Goal: Check status

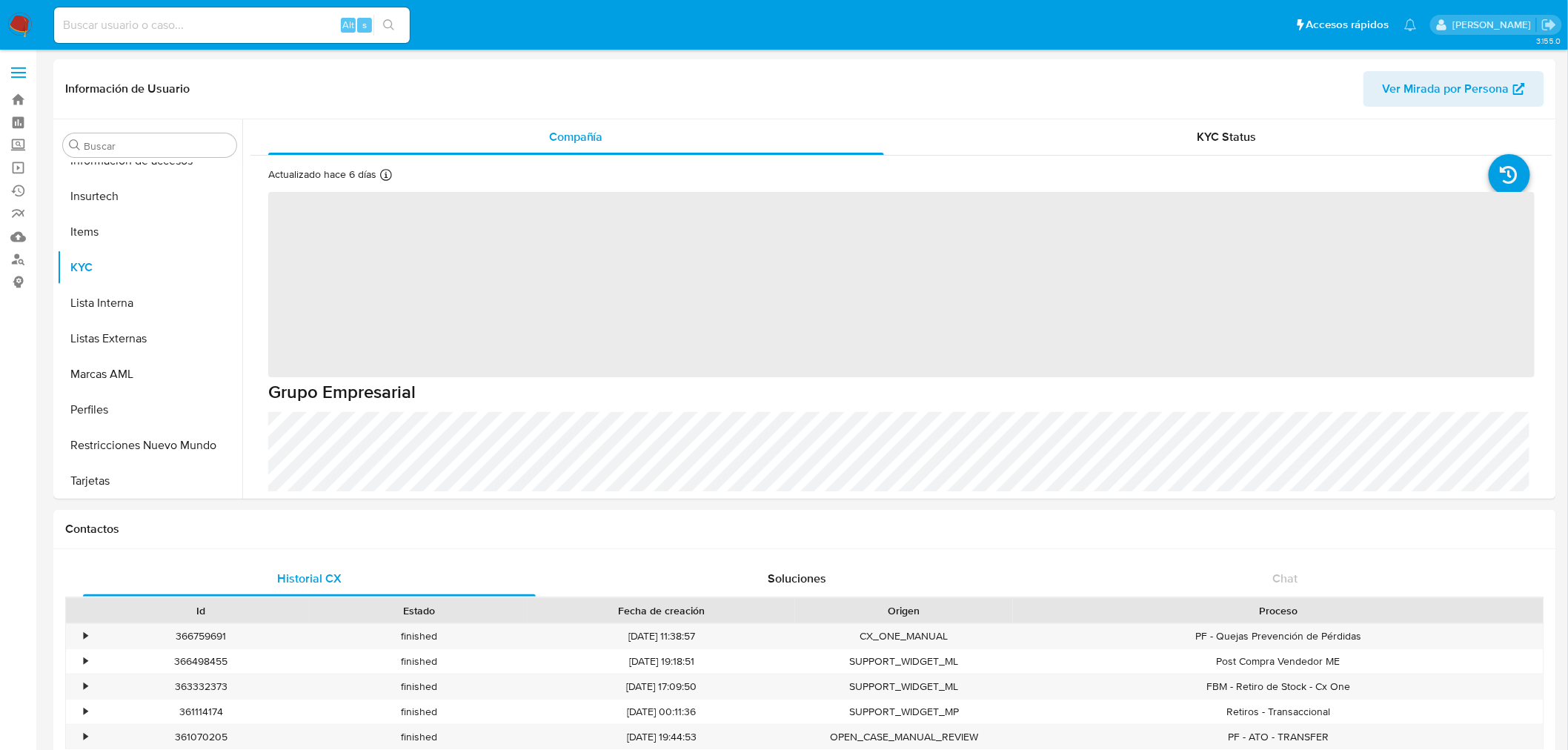
scroll to position [626, 0]
select select "10"
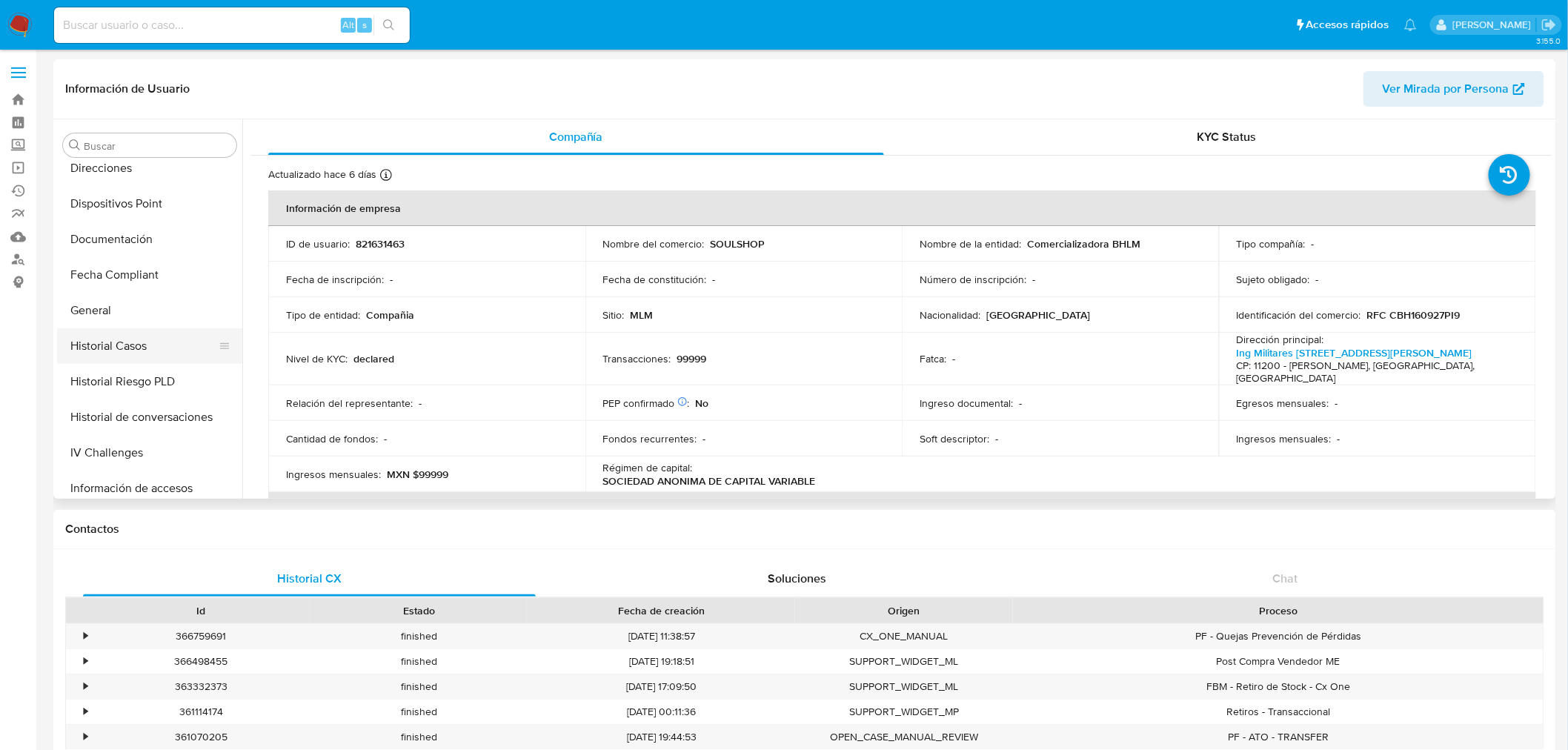
scroll to position [132, 0]
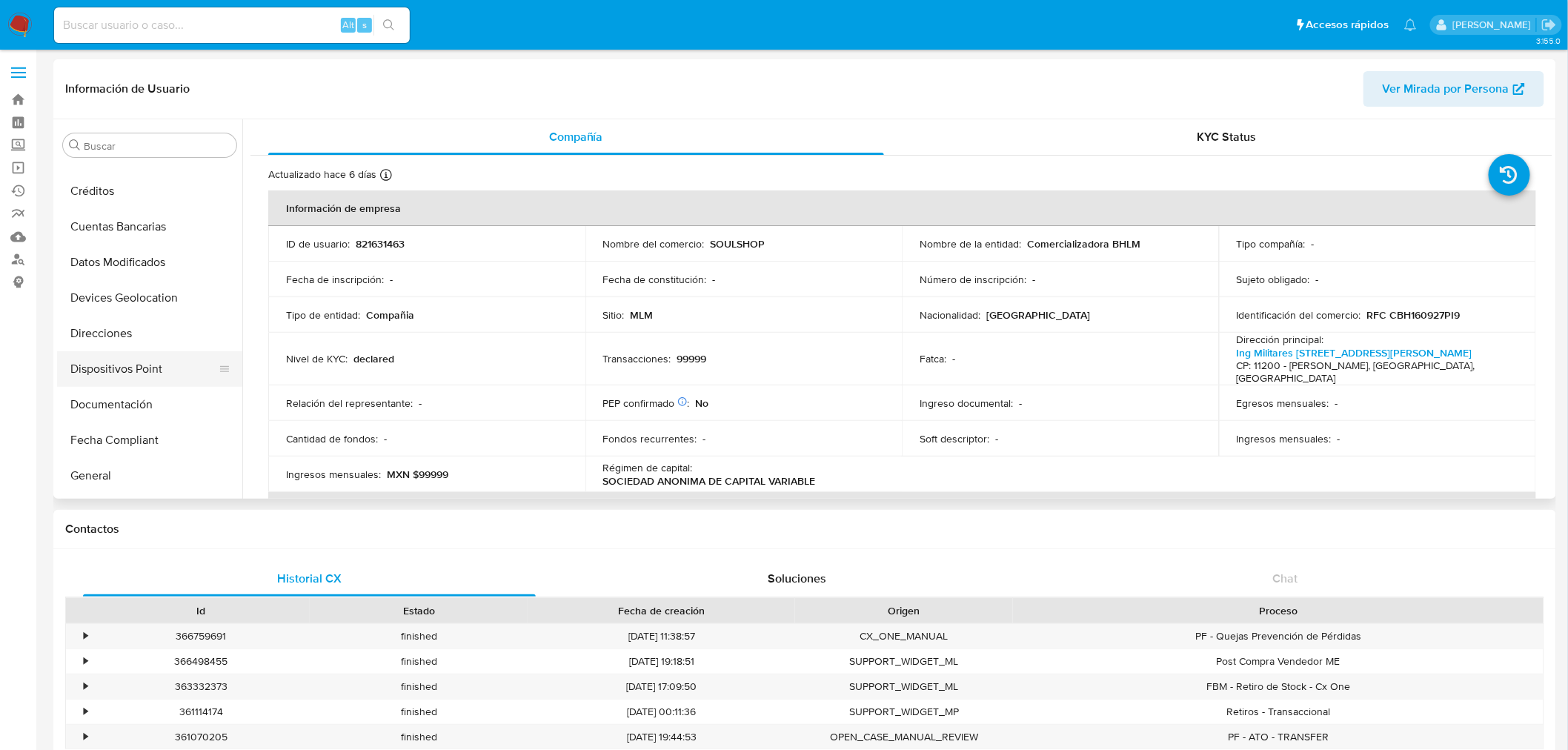
click at [150, 362] on button "Dispositivos Point" at bounding box center [144, 369] width 173 height 35
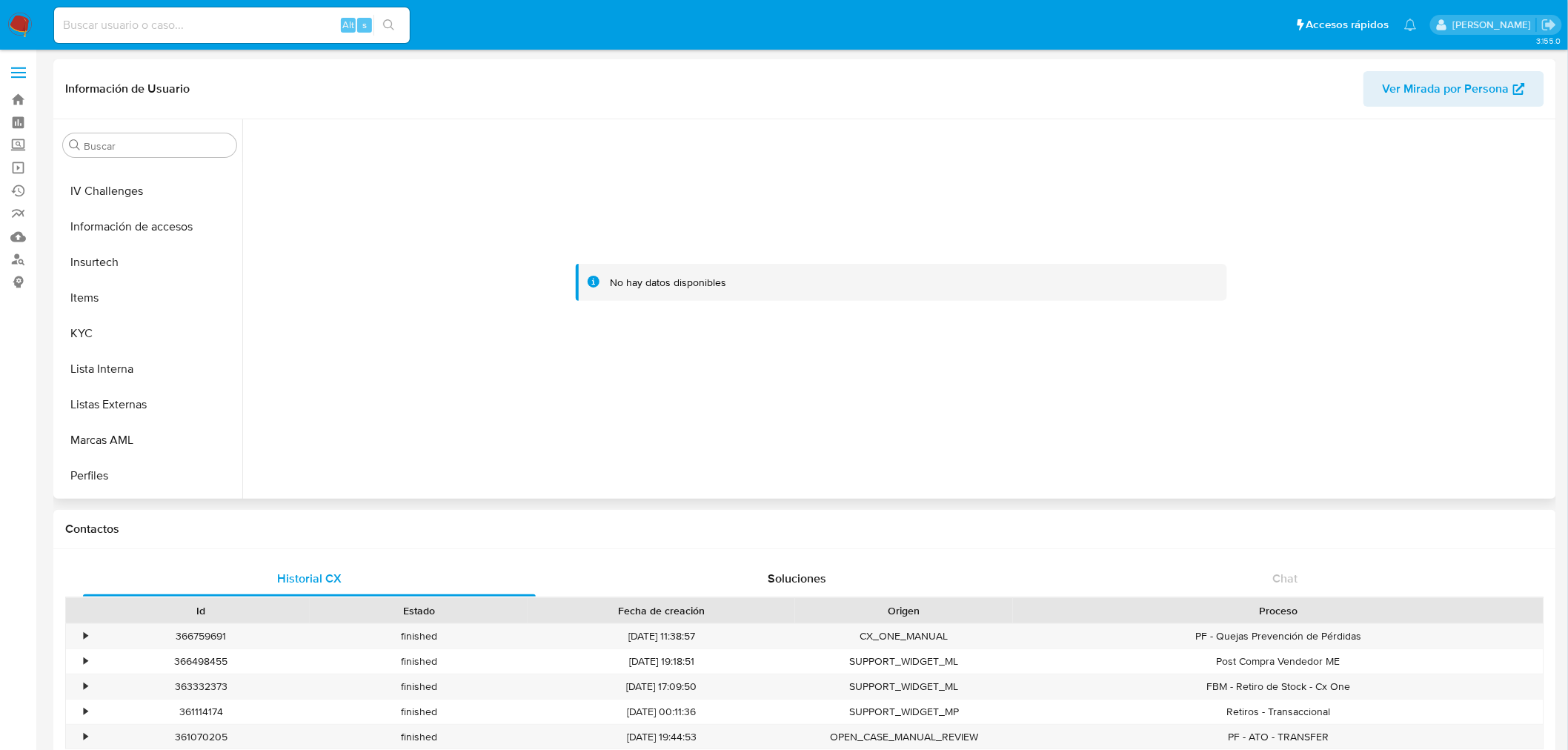
scroll to position [626, 0]
click at [138, 446] on button "Restricciones Nuevo Mundo" at bounding box center [144, 444] width 173 height 35
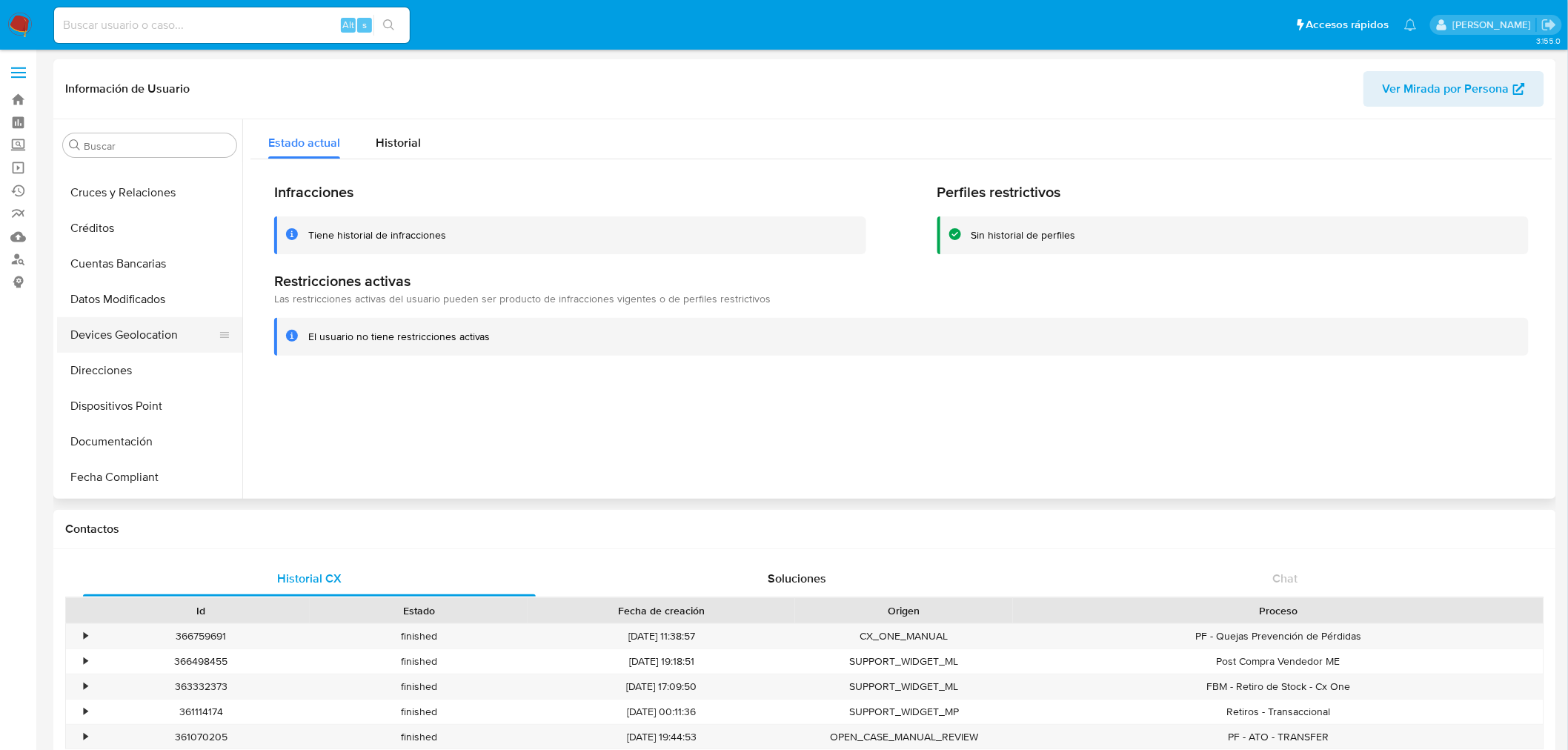
scroll to position [165, 0]
click at [126, 433] on button "General" at bounding box center [144, 443] width 173 height 35
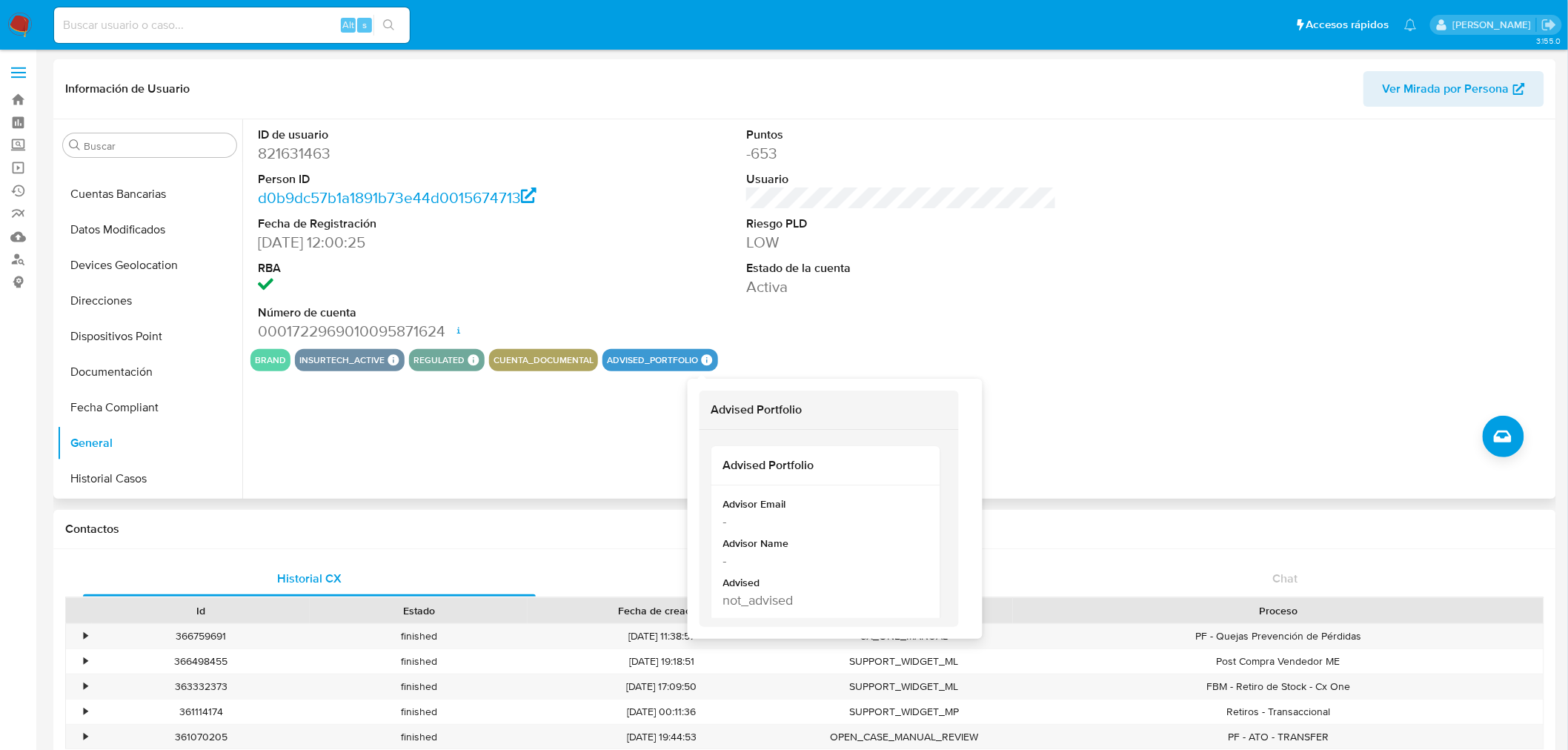
click at [702, 358] on icon at bounding box center [707, 360] width 11 height 11
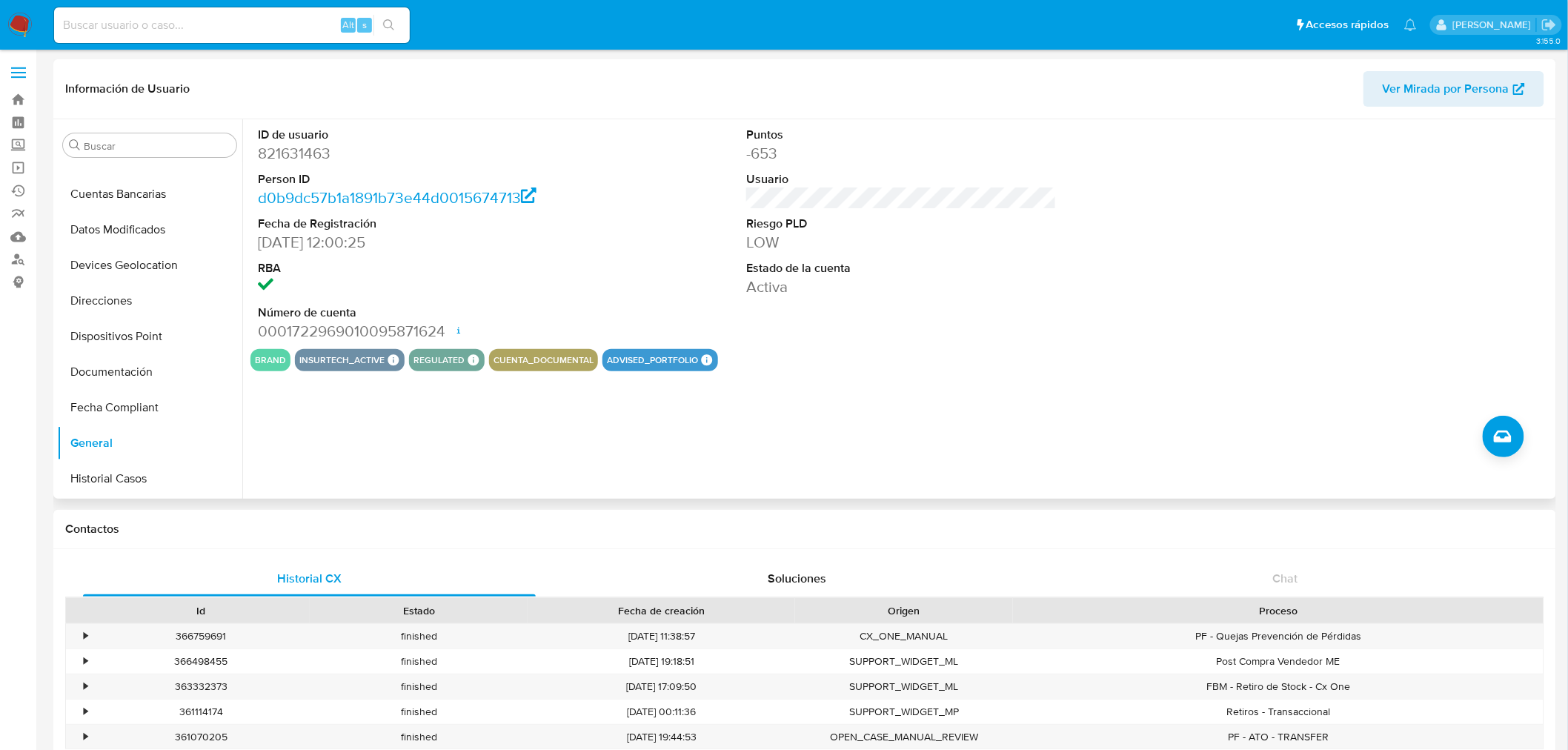
click at [286, 359] on div "brand" at bounding box center [270, 360] width 40 height 22
click at [449, 362] on button "regulated" at bounding box center [439, 360] width 51 height 6
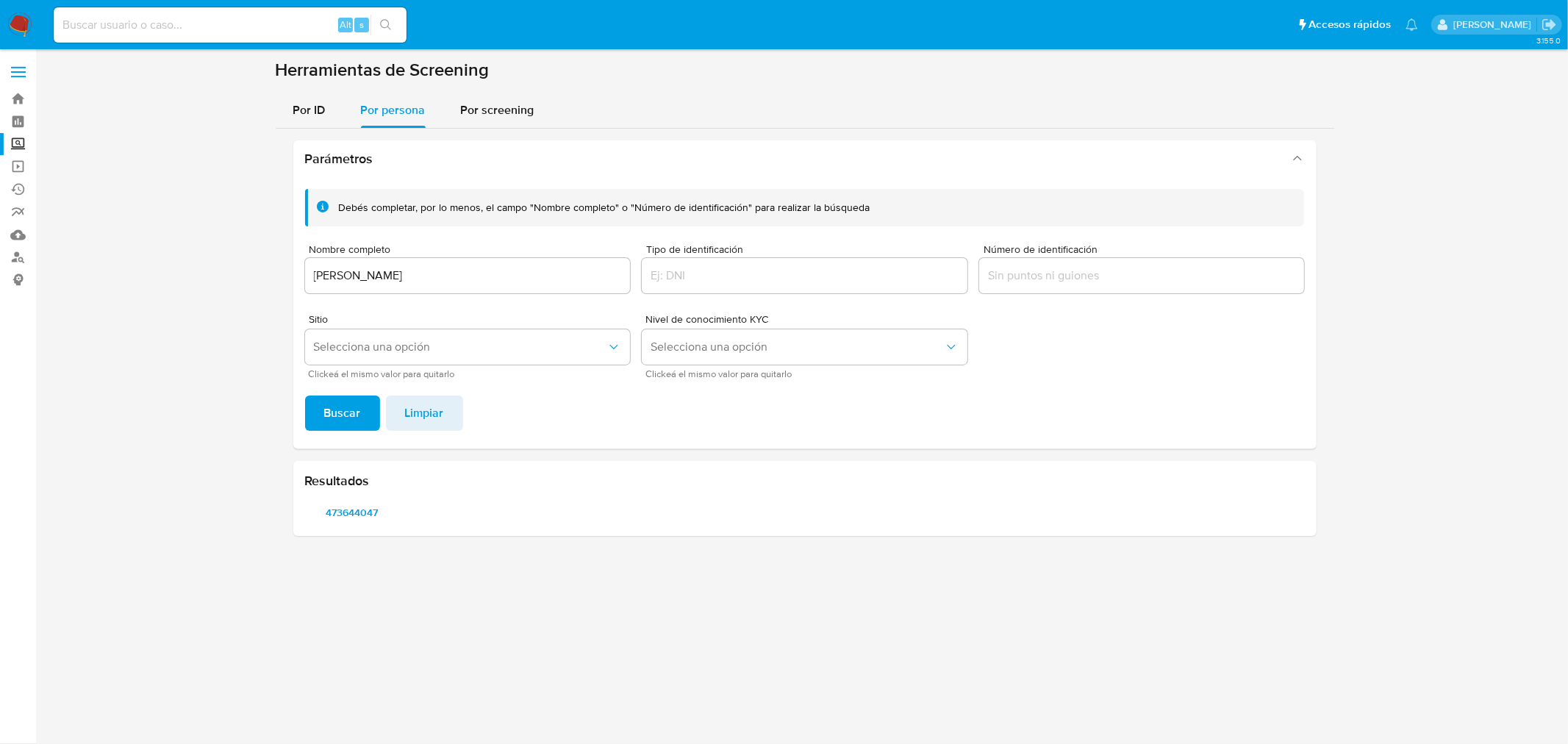
click at [371, 512] on span "473644047" at bounding box center [352, 512] width 74 height 20
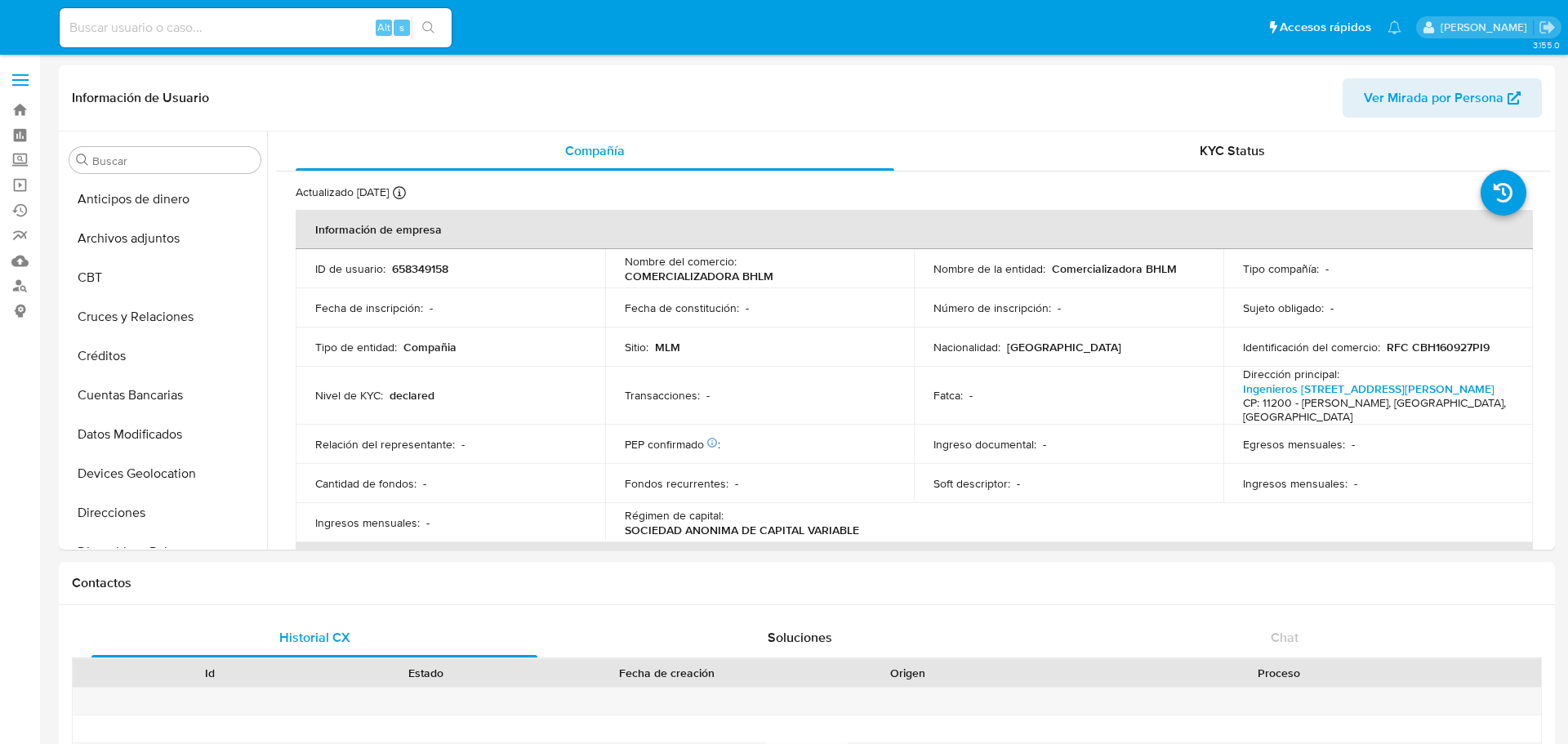
select select "10"
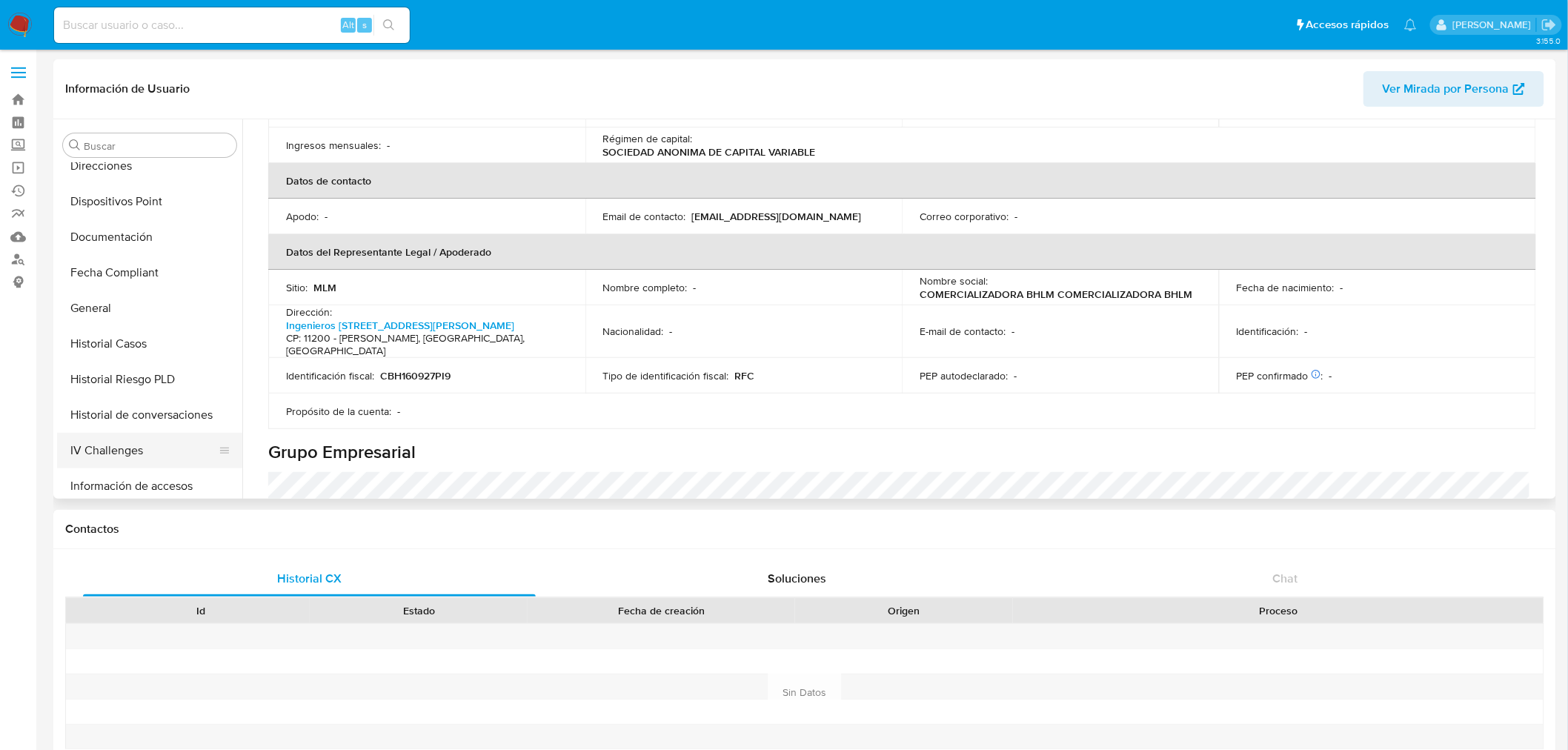
scroll to position [298, 0]
drag, startPoint x: 168, startPoint y: 194, endPoint x: 231, endPoint y: 213, distance: 65.8
click at [168, 194] on button "Dispositivos Point" at bounding box center [144, 203] width 173 height 35
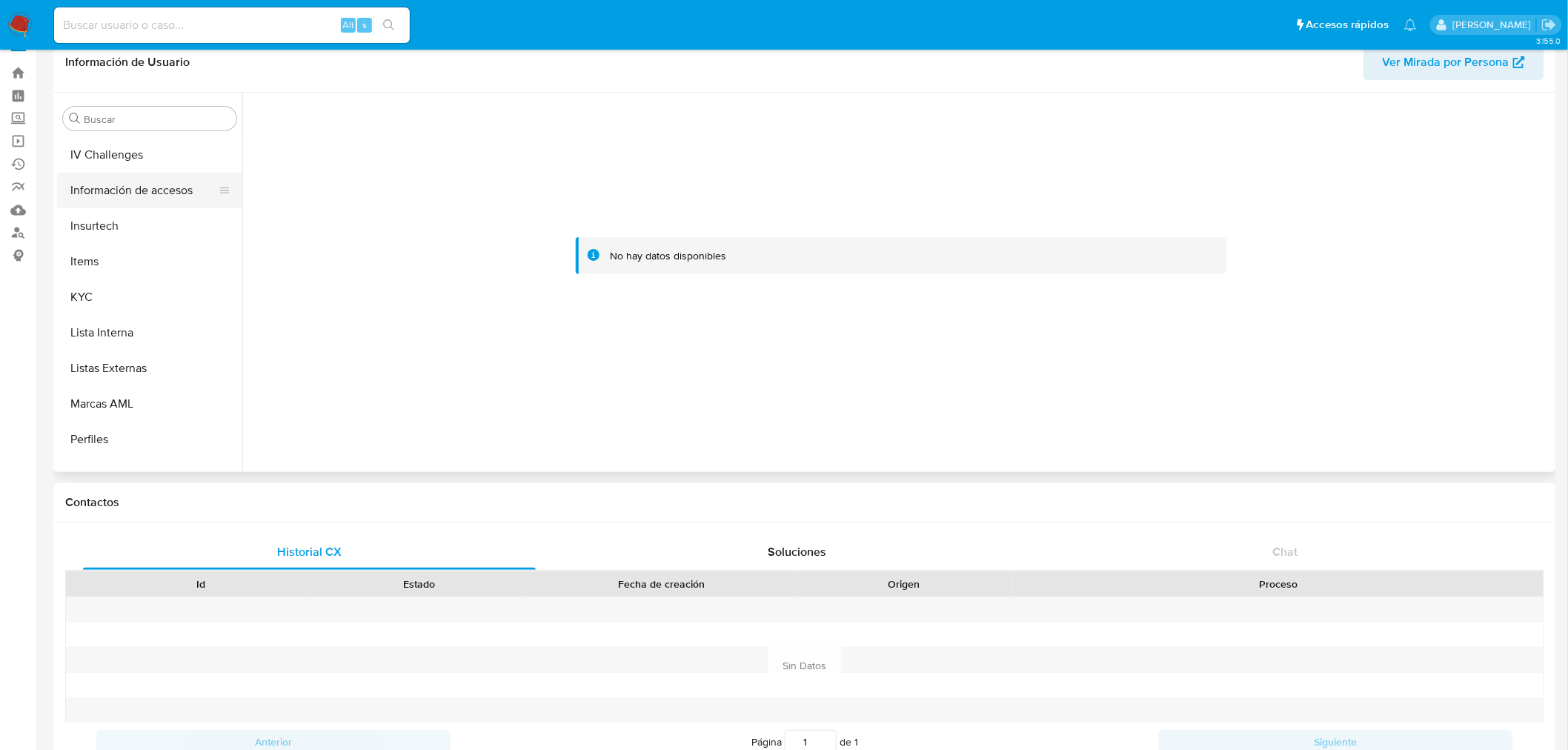
scroll to position [626, 0]
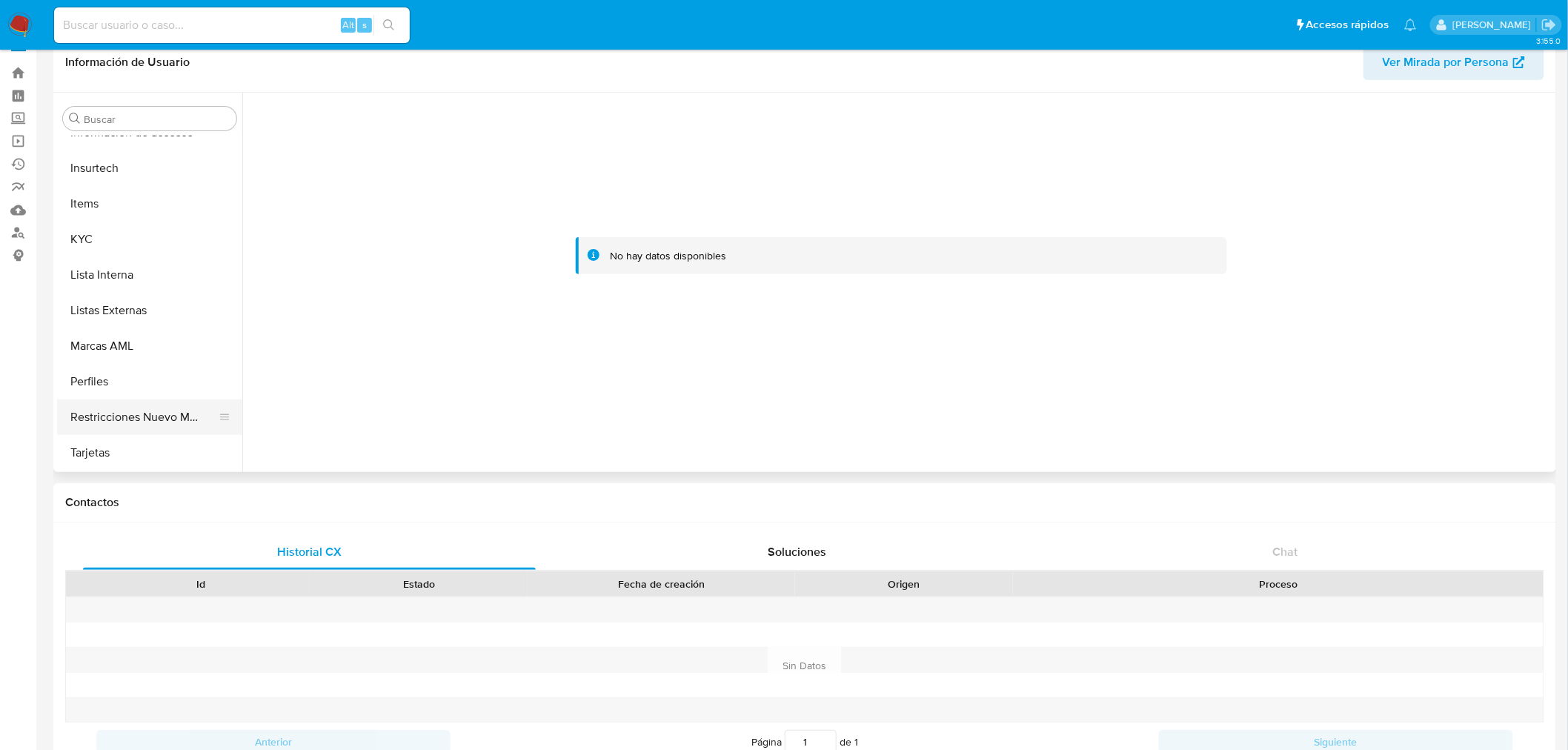
click at [150, 412] on button "Restricciones Nuevo Mundo" at bounding box center [144, 417] width 173 height 35
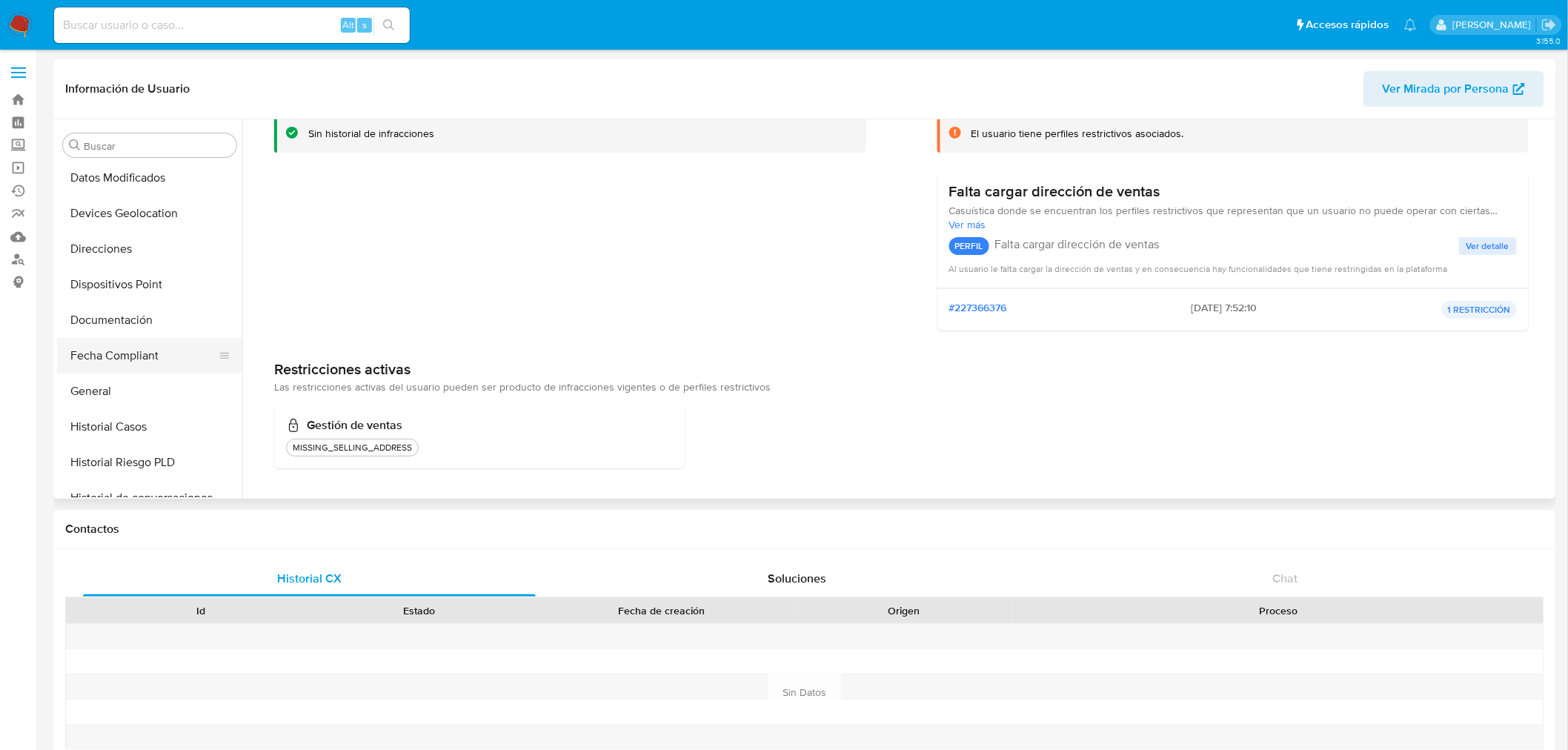
scroll to position [215, 0]
click at [139, 390] on button "General" at bounding box center [144, 392] width 173 height 35
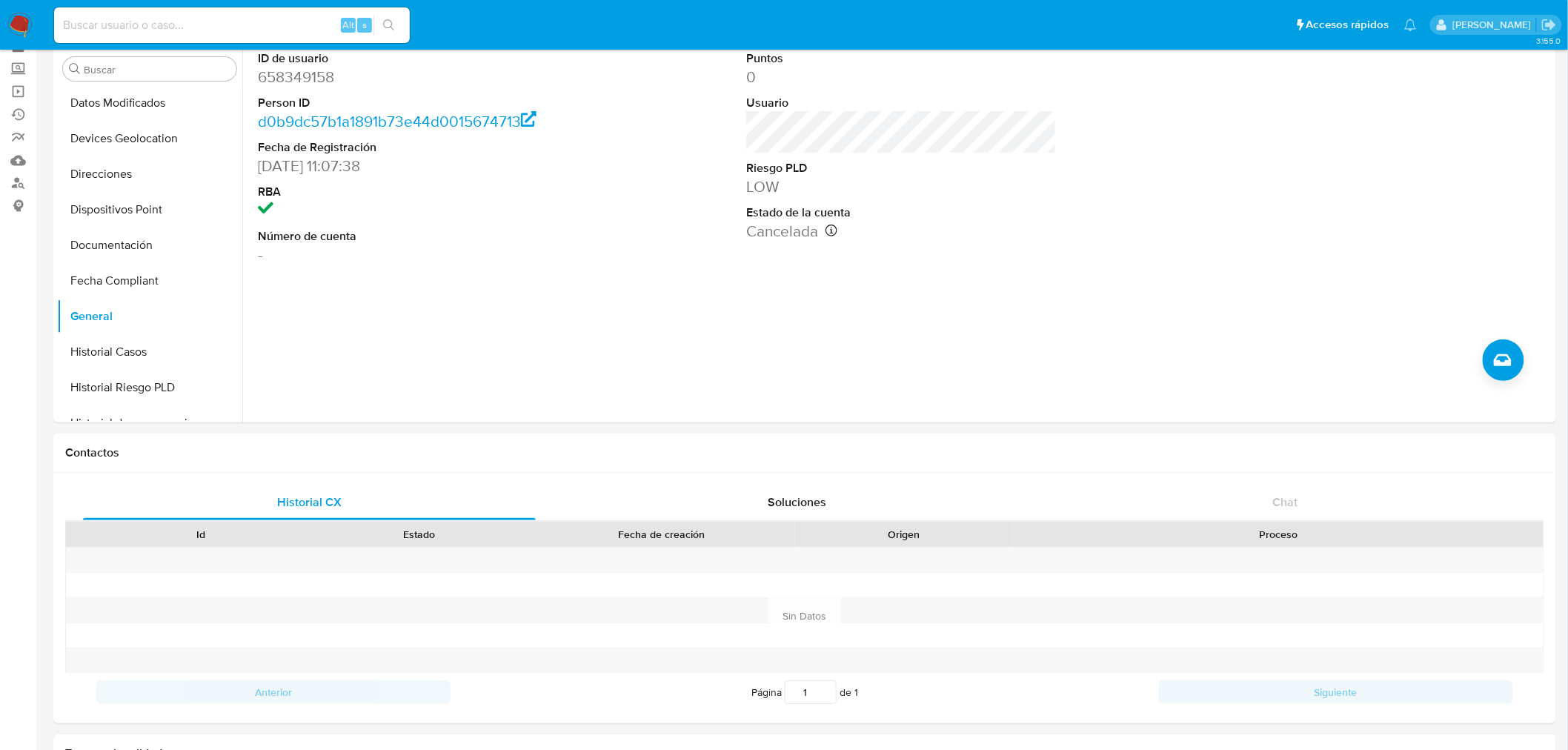
scroll to position [0, 0]
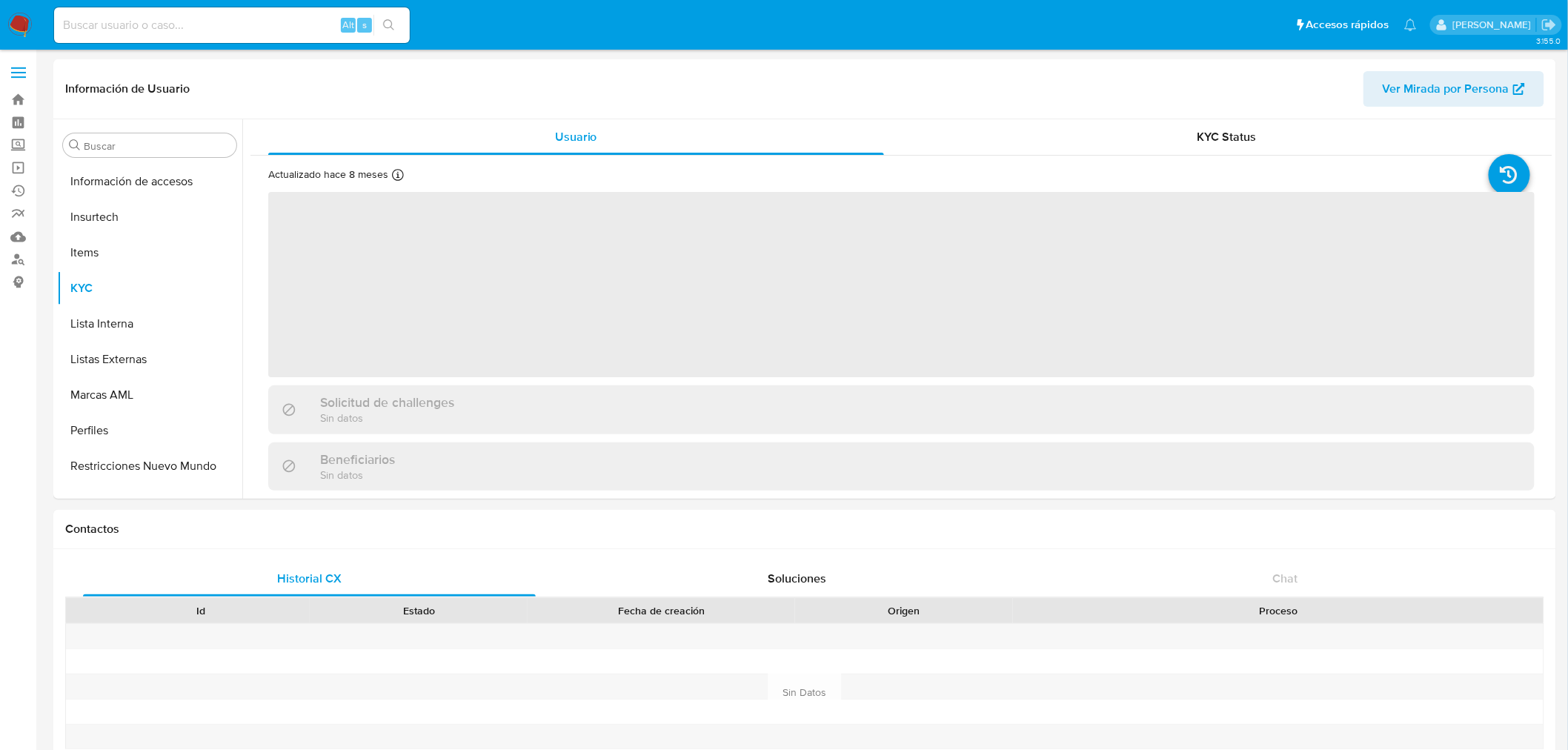
scroll to position [626, 0]
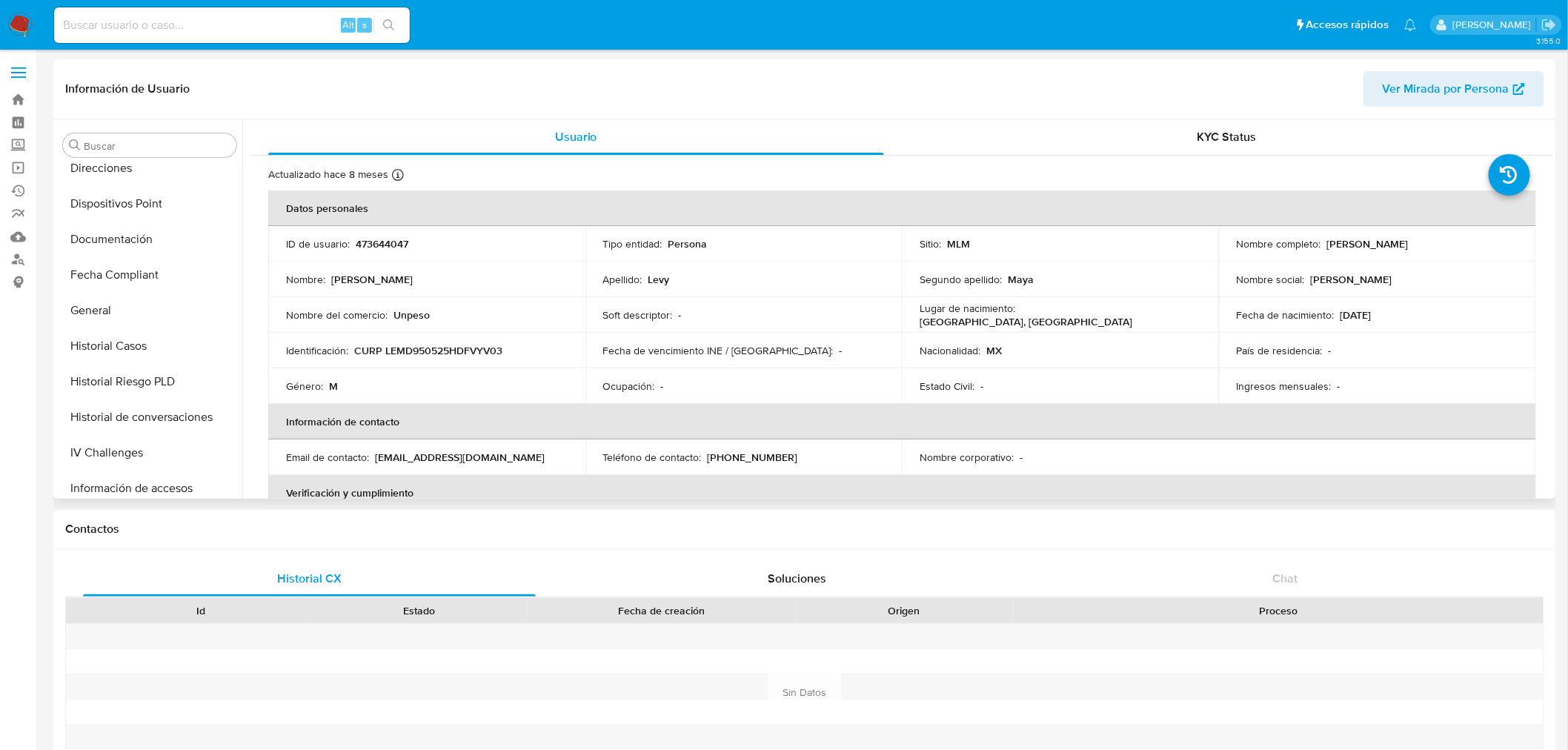
select select "10"
